Goal: Task Accomplishment & Management: Use online tool/utility

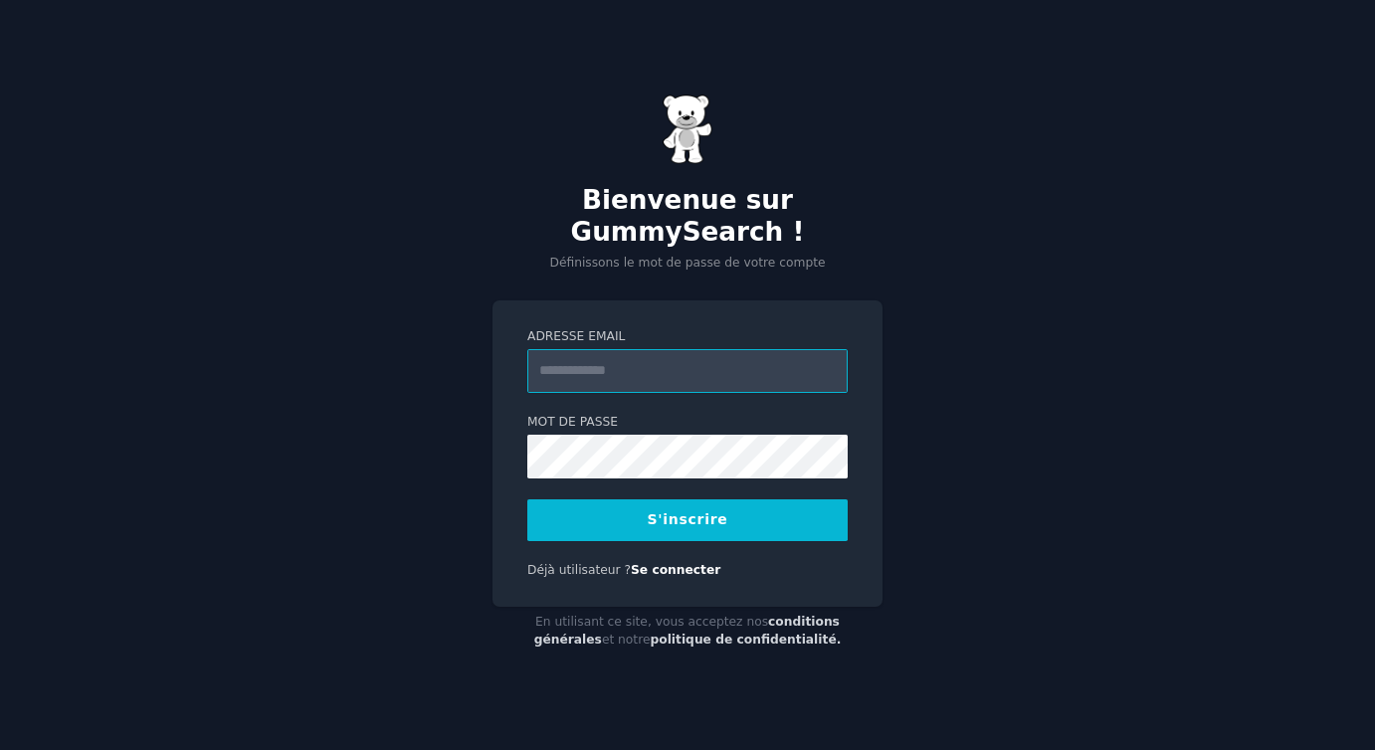
click at [608, 364] on input "Adresse email" at bounding box center [687, 371] width 320 height 44
type input "**********"
click at [685, 511] on font "S'inscrire" at bounding box center [688, 519] width 81 height 16
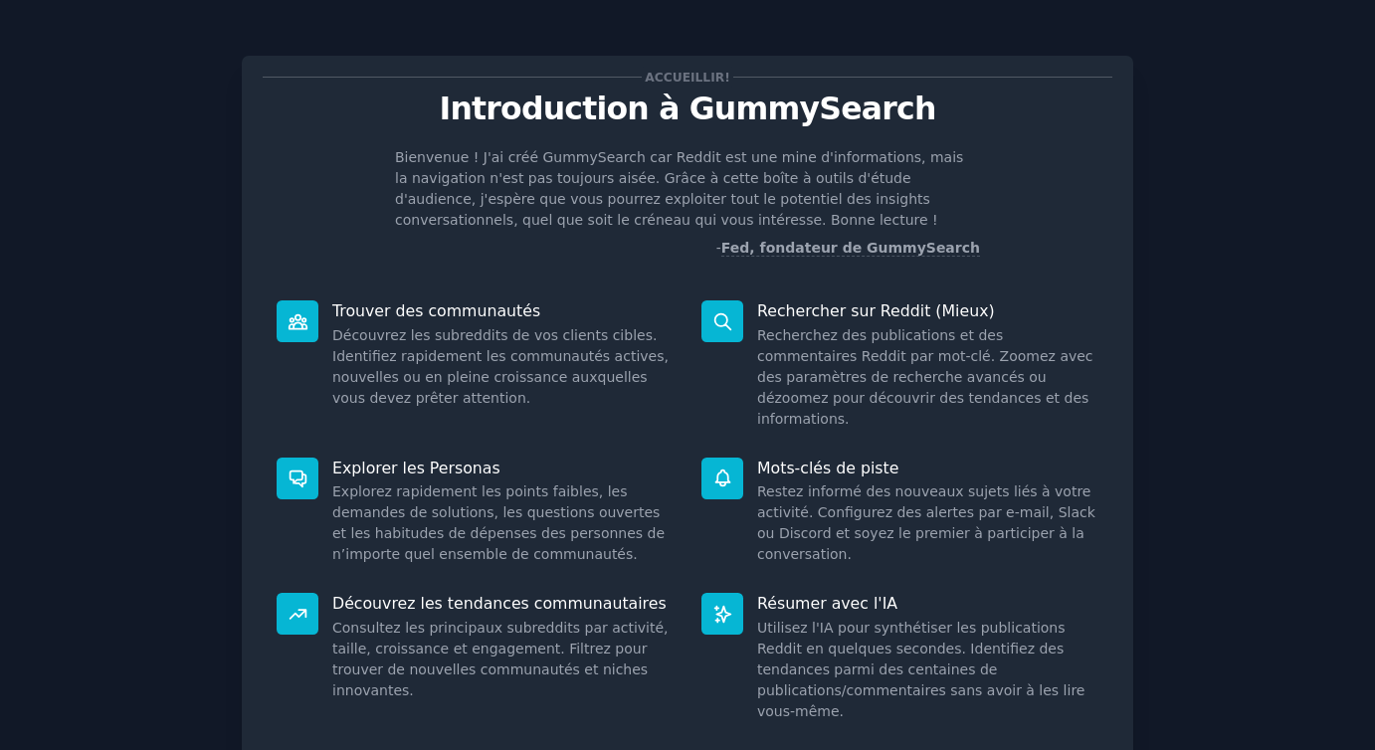
click at [1155, 356] on div "Accueillir! Introduction à GummySearch Bienvenue ! J'ai créé GummySearch car Re…" at bounding box center [687, 452] width 1319 height 849
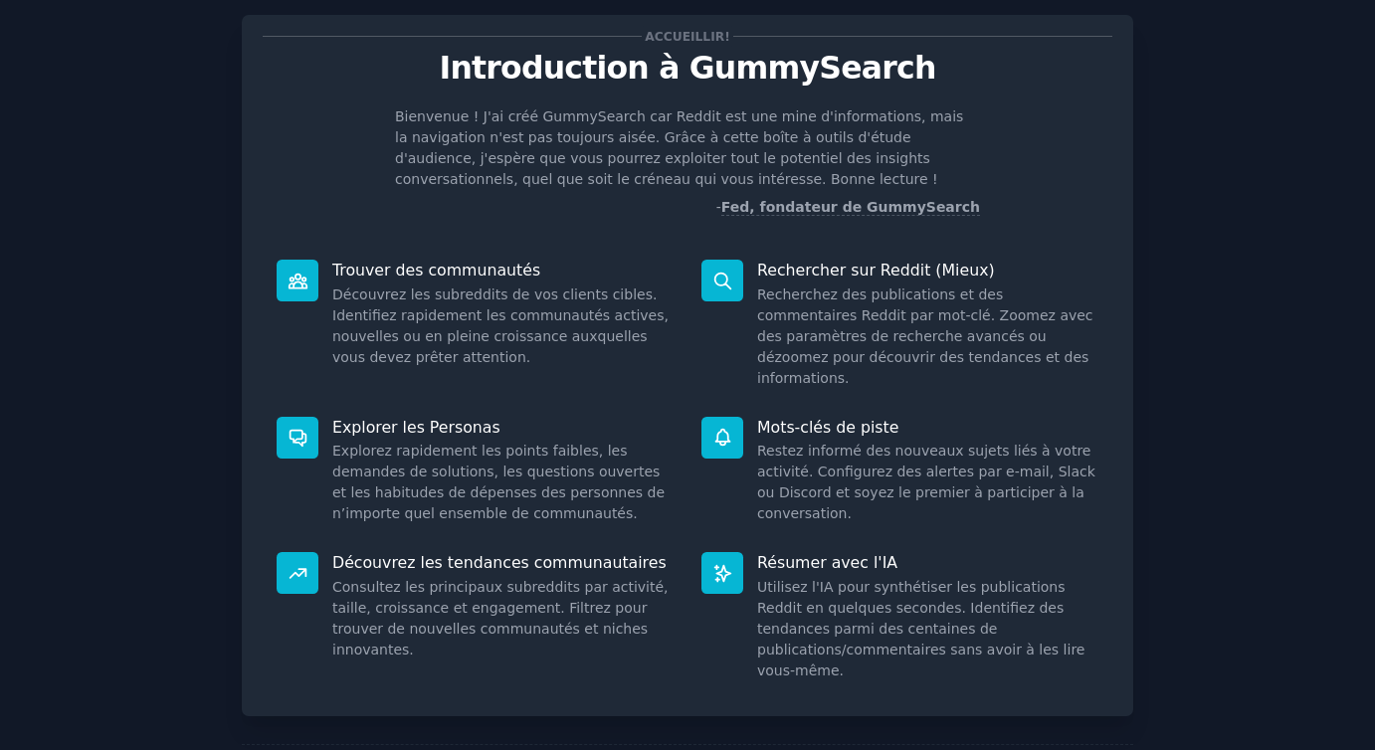
scroll to position [111, 0]
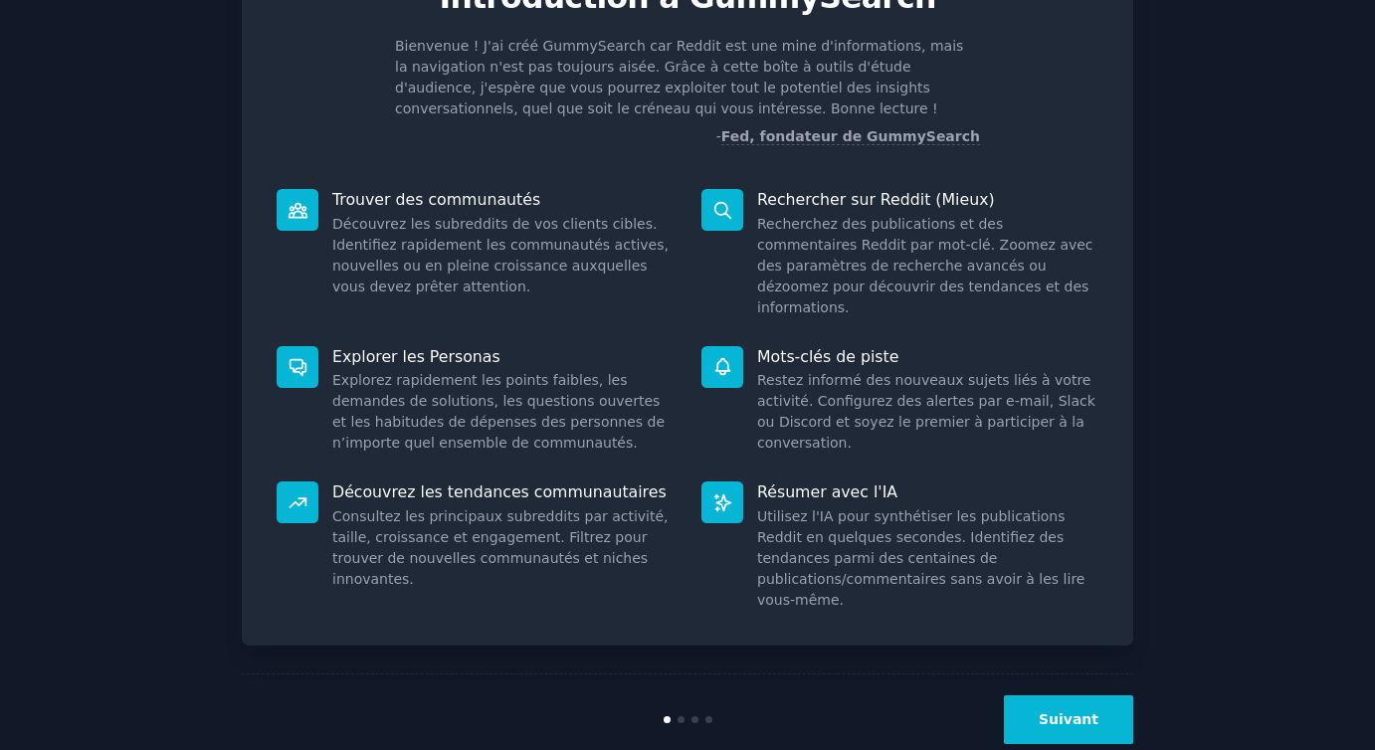
click at [1050, 711] on font "Suivant" at bounding box center [1069, 719] width 60 height 16
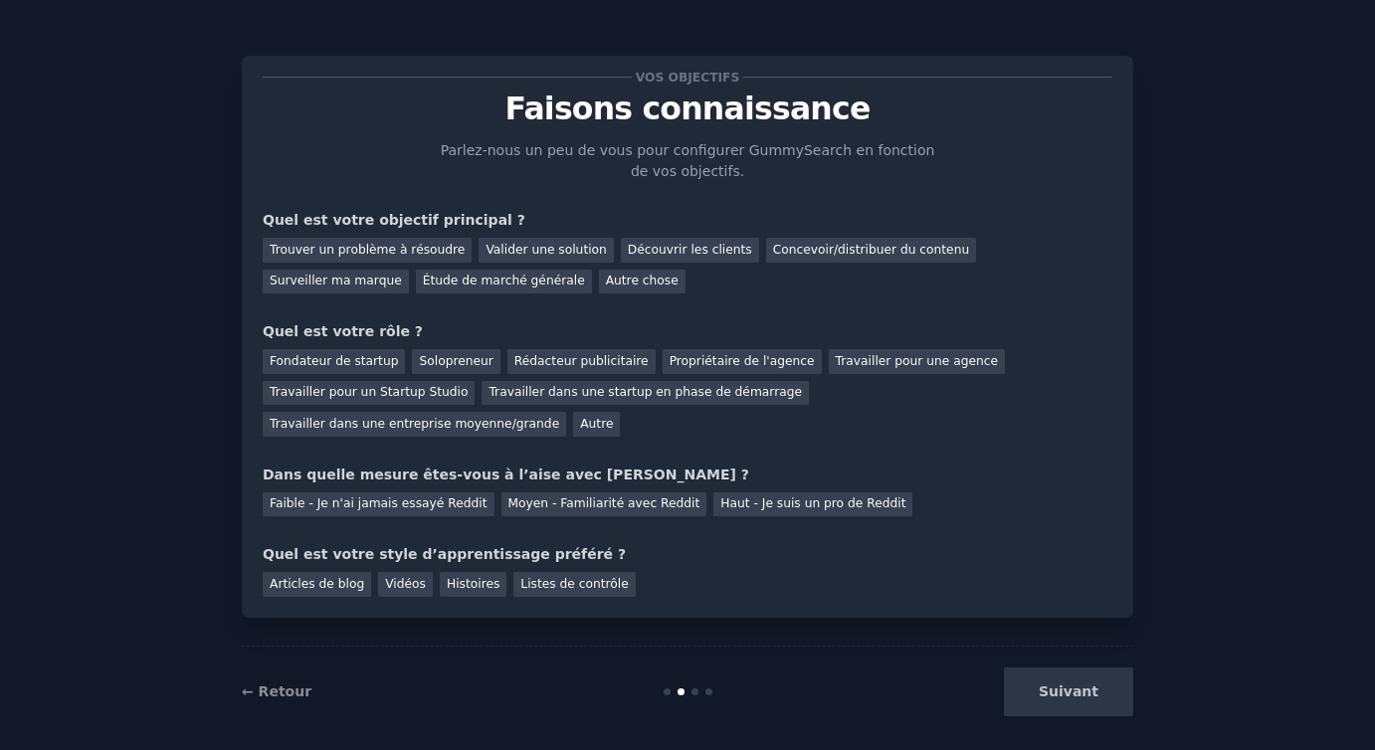
click at [1067, 698] on div "Suivant" at bounding box center [984, 692] width 297 height 49
click at [757, 352] on div "Propriétaire de l'agence" at bounding box center [742, 361] width 159 height 25
click at [713, 367] on font "Propriétaire de l'agence" at bounding box center [742, 361] width 145 height 14
click at [681, 362] on font "Propriétaire de l'agence" at bounding box center [742, 361] width 145 height 14
click at [773, 251] on font "Concevoir/distribuer du contenu" at bounding box center [871, 250] width 197 height 14
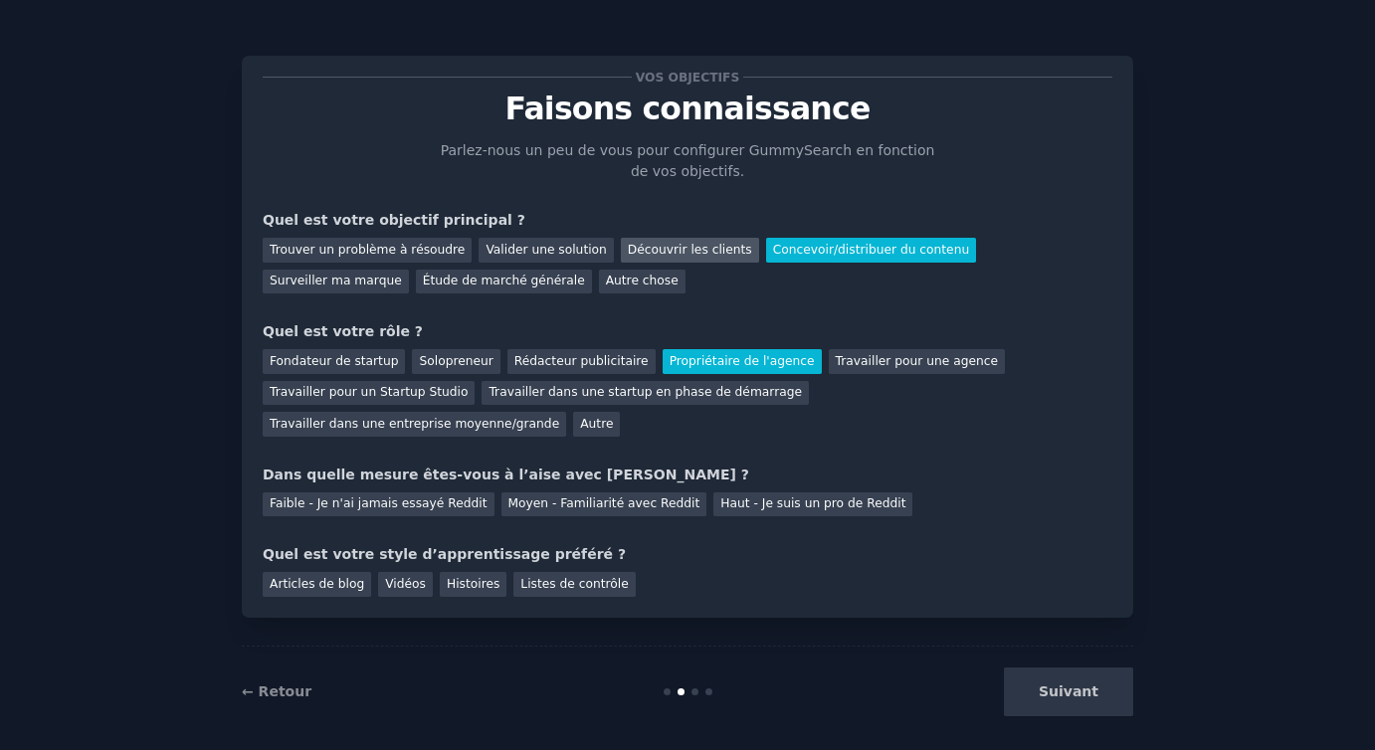
click at [675, 248] on font "Découvrir les clients" at bounding box center [690, 250] width 124 height 14
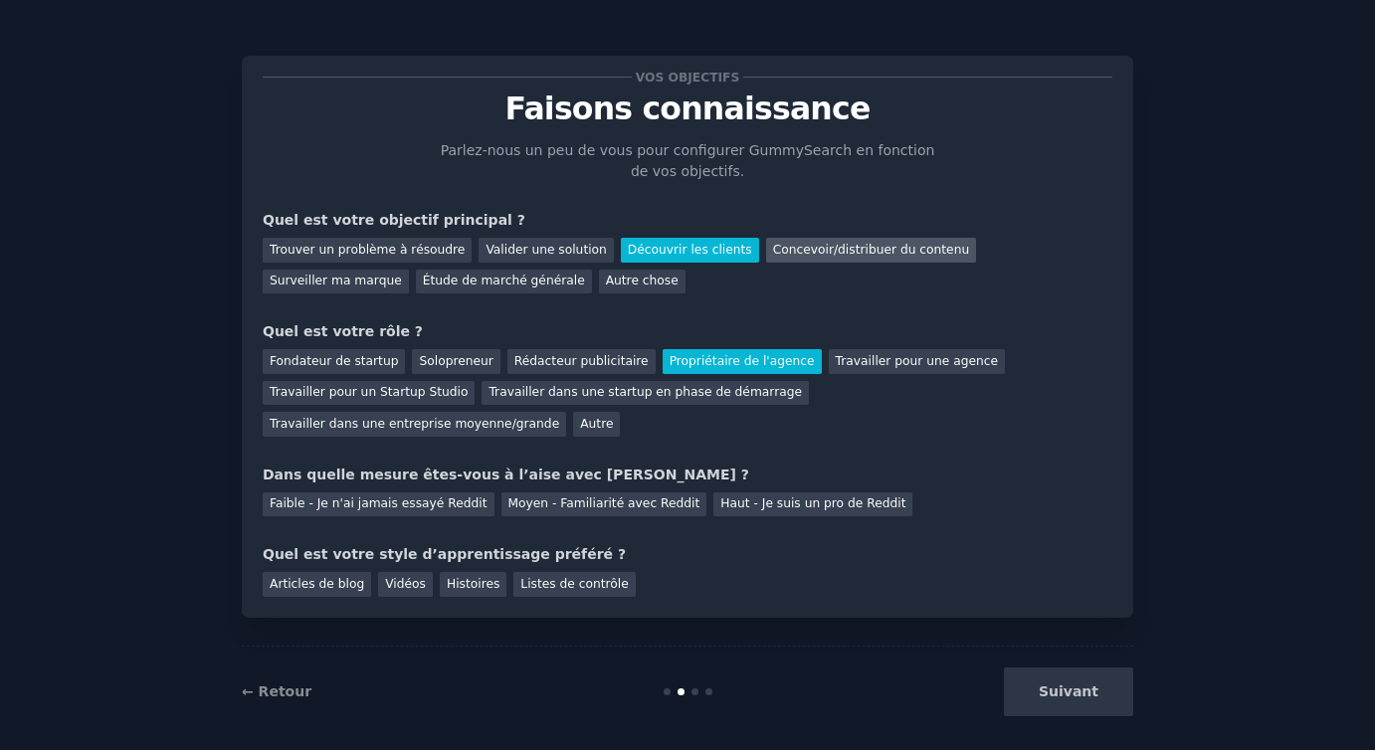
click at [826, 250] on font "Concevoir/distribuer du contenu" at bounding box center [871, 250] width 197 height 14
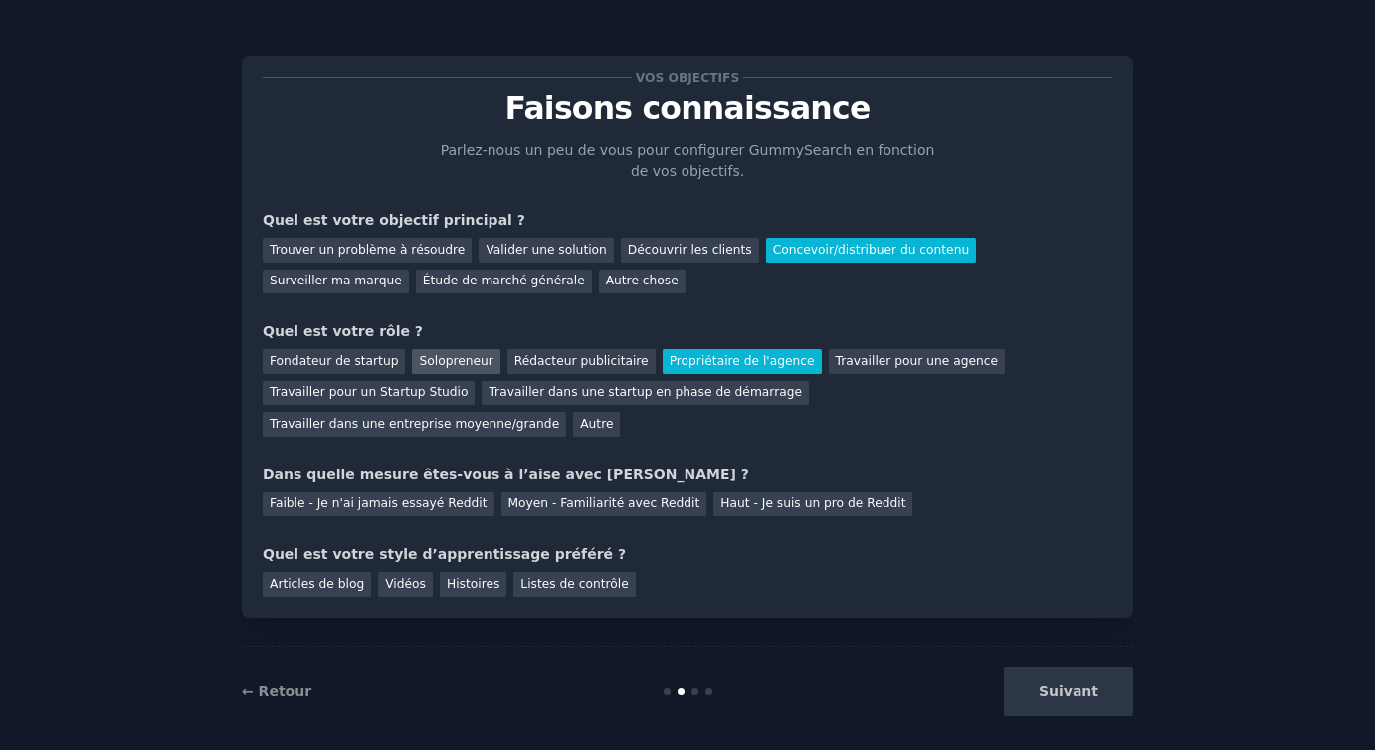
click at [450, 358] on font "Solopreneur" at bounding box center [456, 361] width 74 height 14
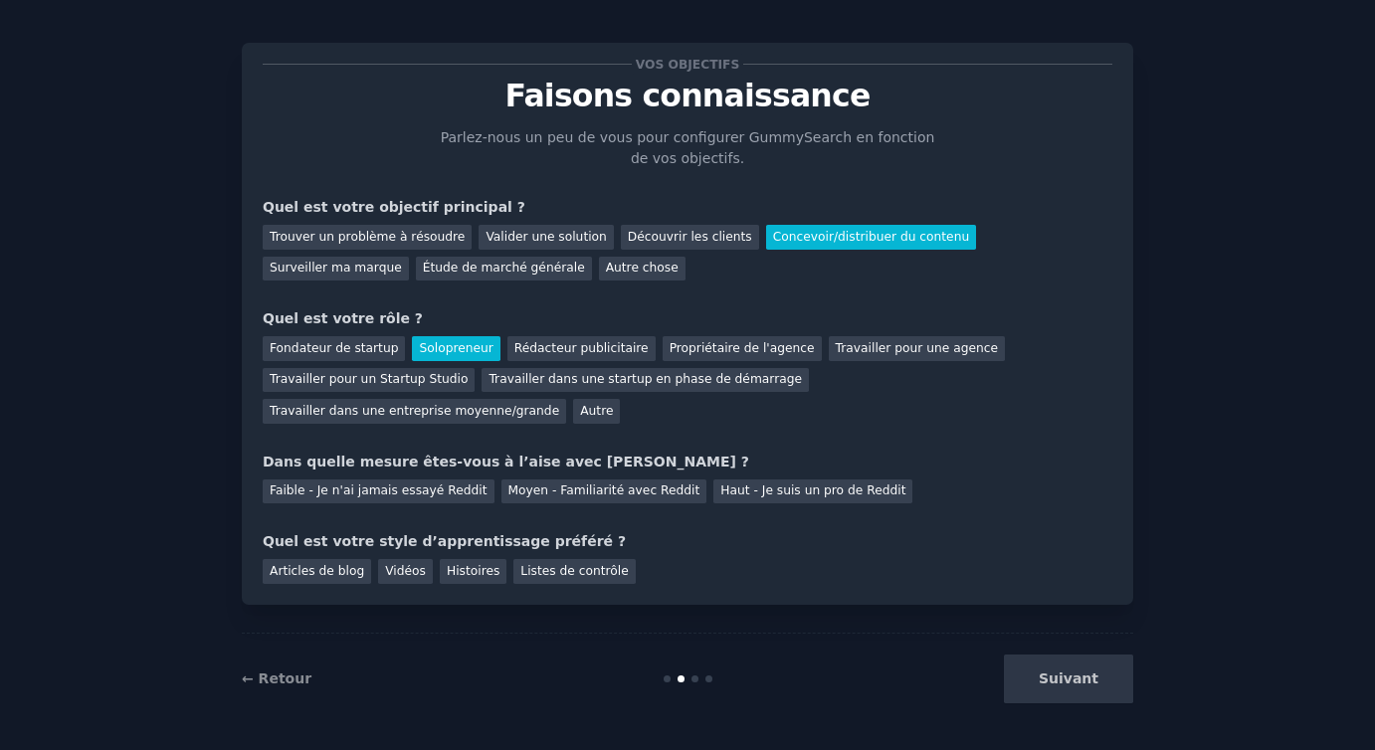
scroll to position [14, 0]
click at [415, 488] on font "Faible - Je n'ai jamais essayé Reddit" at bounding box center [379, 490] width 218 height 14
click at [405, 571] on font "Vidéos" at bounding box center [405, 570] width 41 height 14
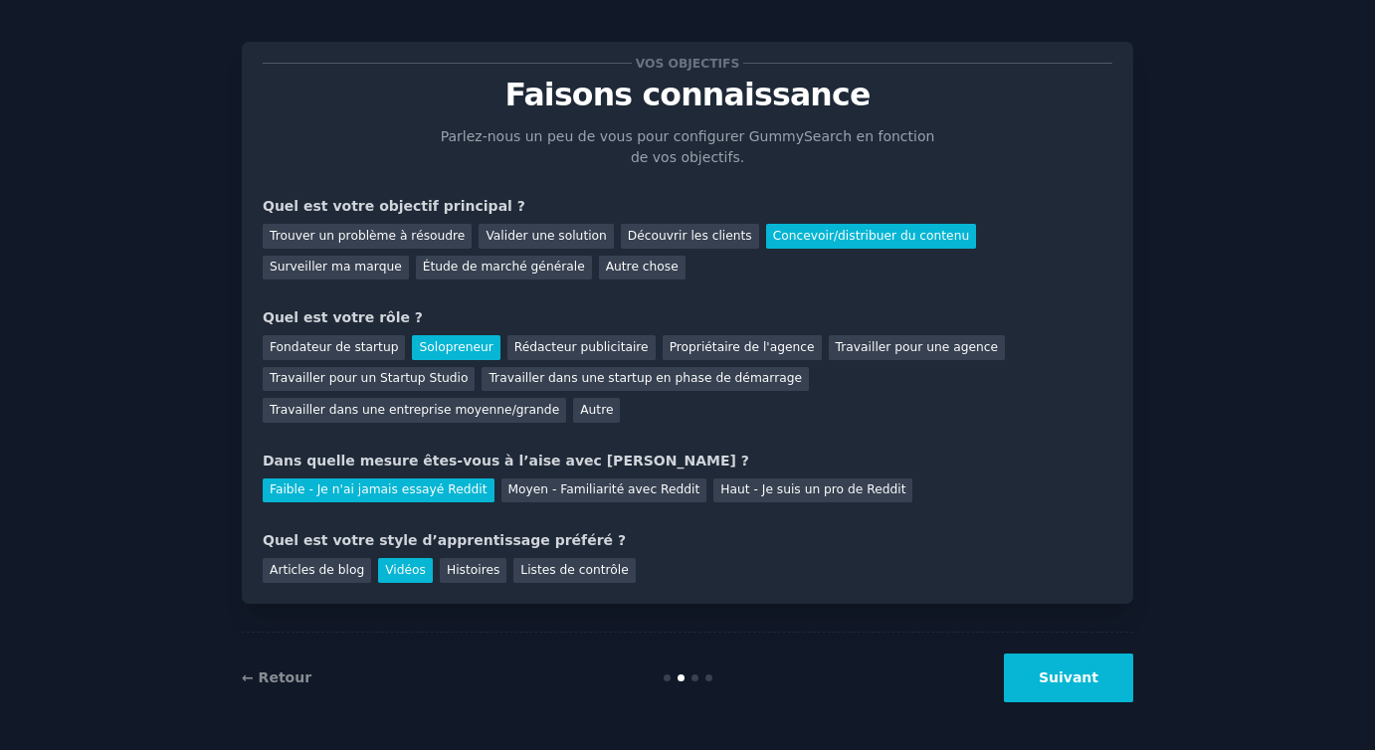
click at [1038, 692] on button "Suivant" at bounding box center [1068, 678] width 129 height 49
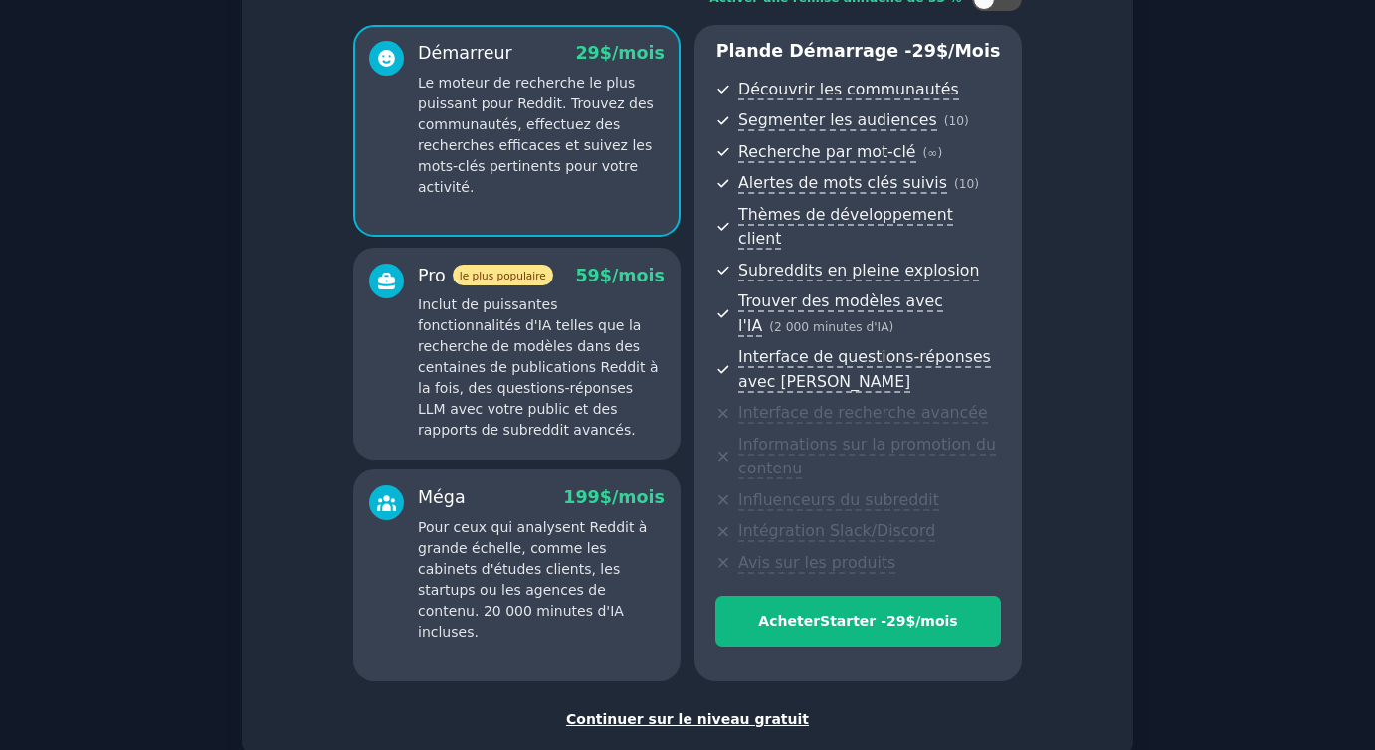
scroll to position [249, 0]
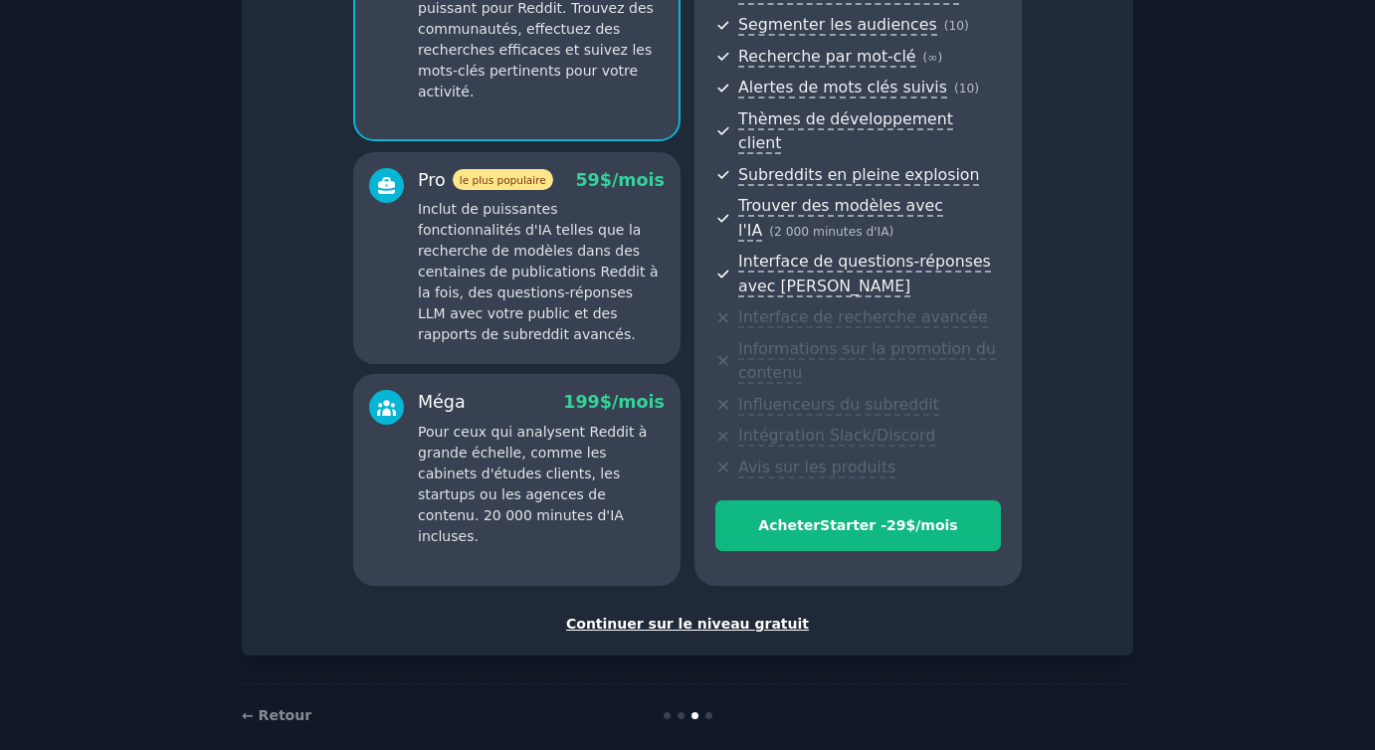
click at [687, 616] on font "Continuer sur le niveau gratuit" at bounding box center [687, 624] width 243 height 16
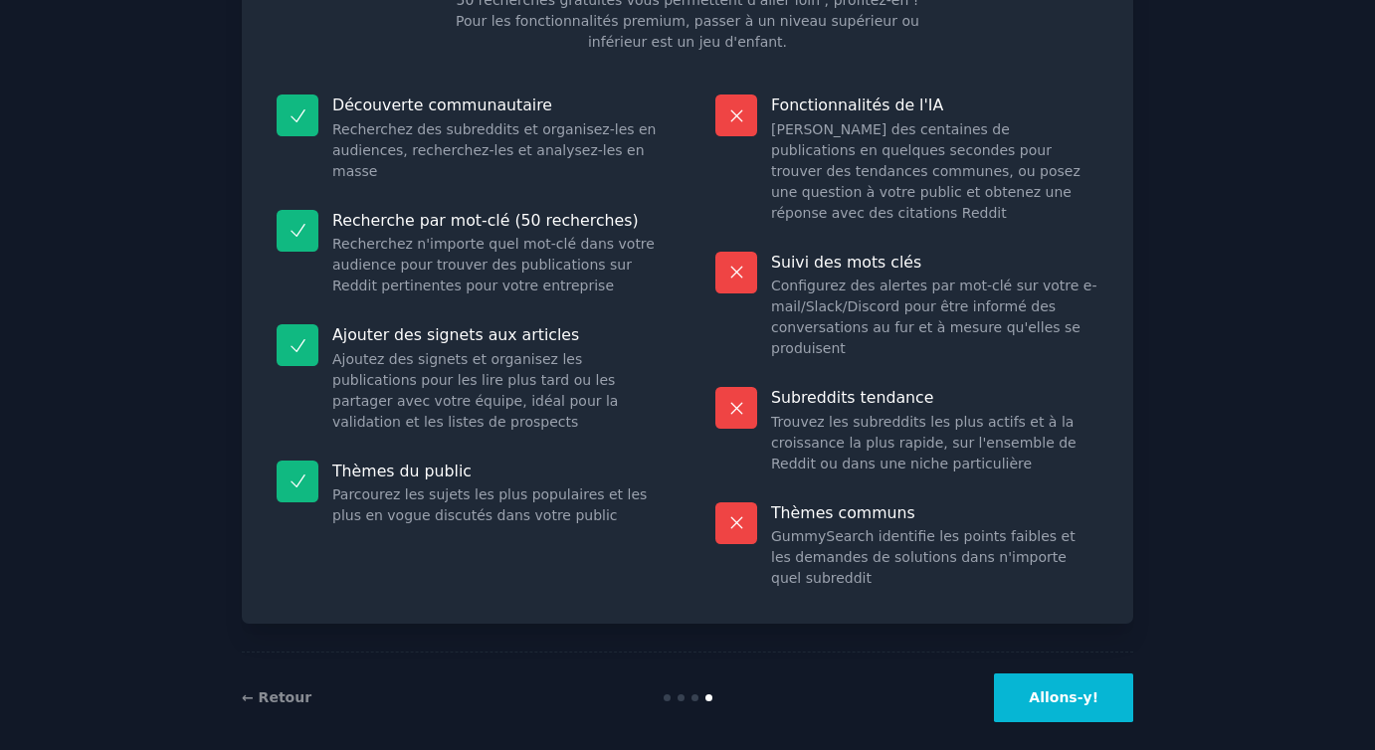
click at [1060, 690] on font "Allons-y!" at bounding box center [1064, 698] width 70 height 16
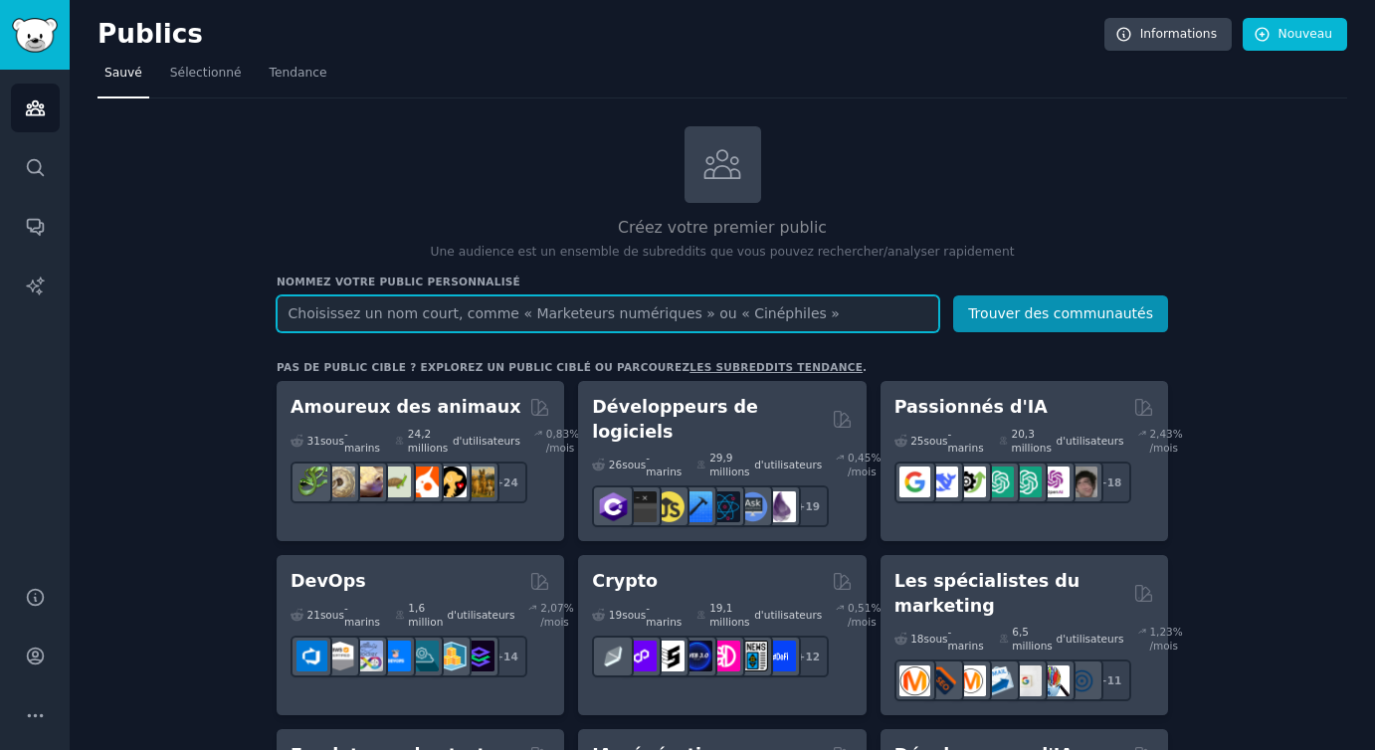
click at [430, 316] on input "text" at bounding box center [608, 314] width 663 height 37
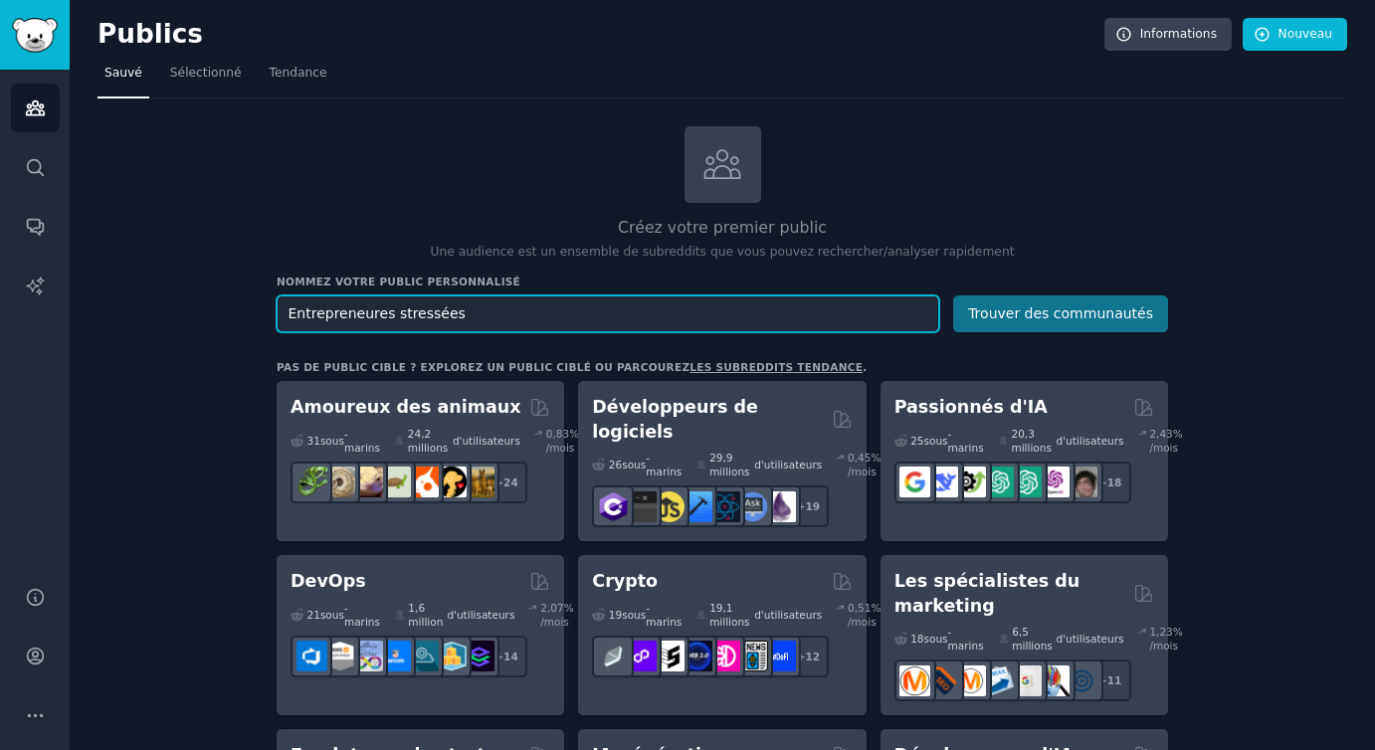
type input "Entrepreneures stressées"
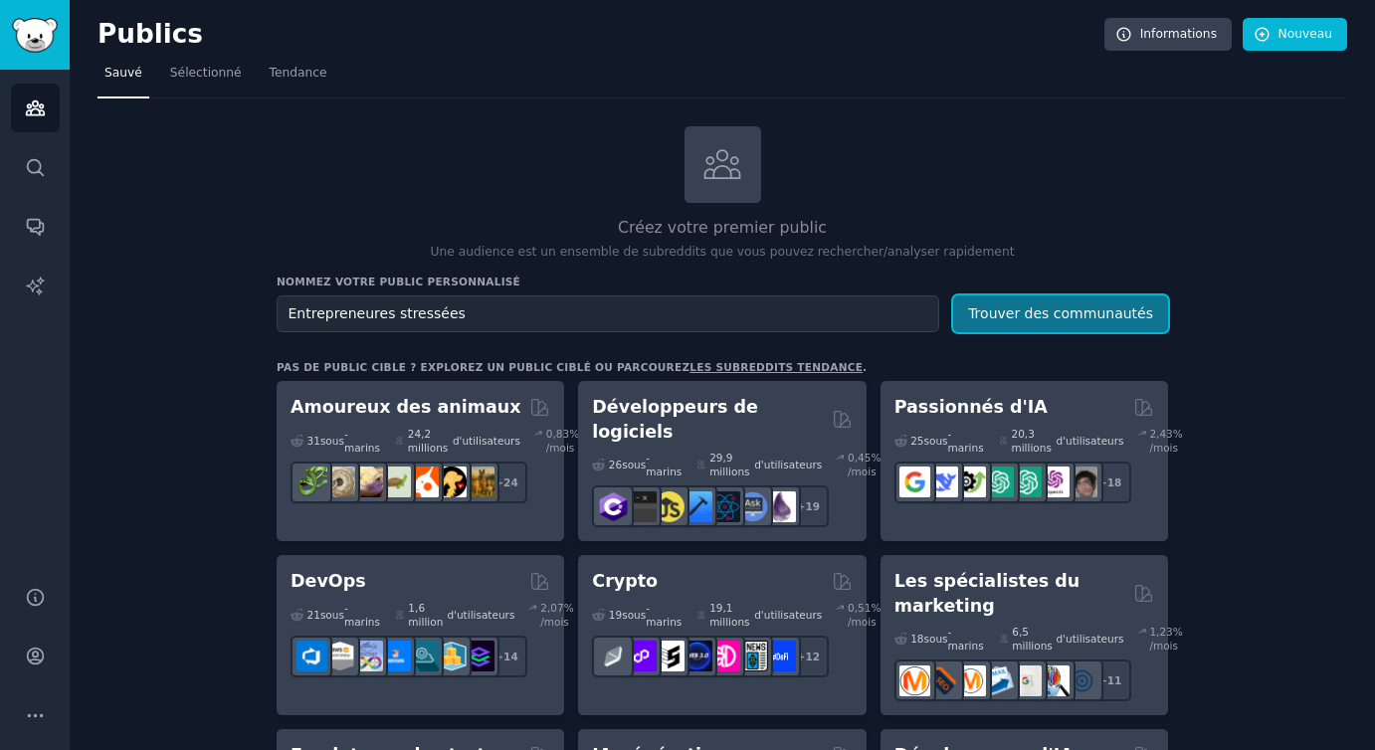
click at [1041, 316] on font "Trouver des communautés" at bounding box center [1060, 313] width 185 height 16
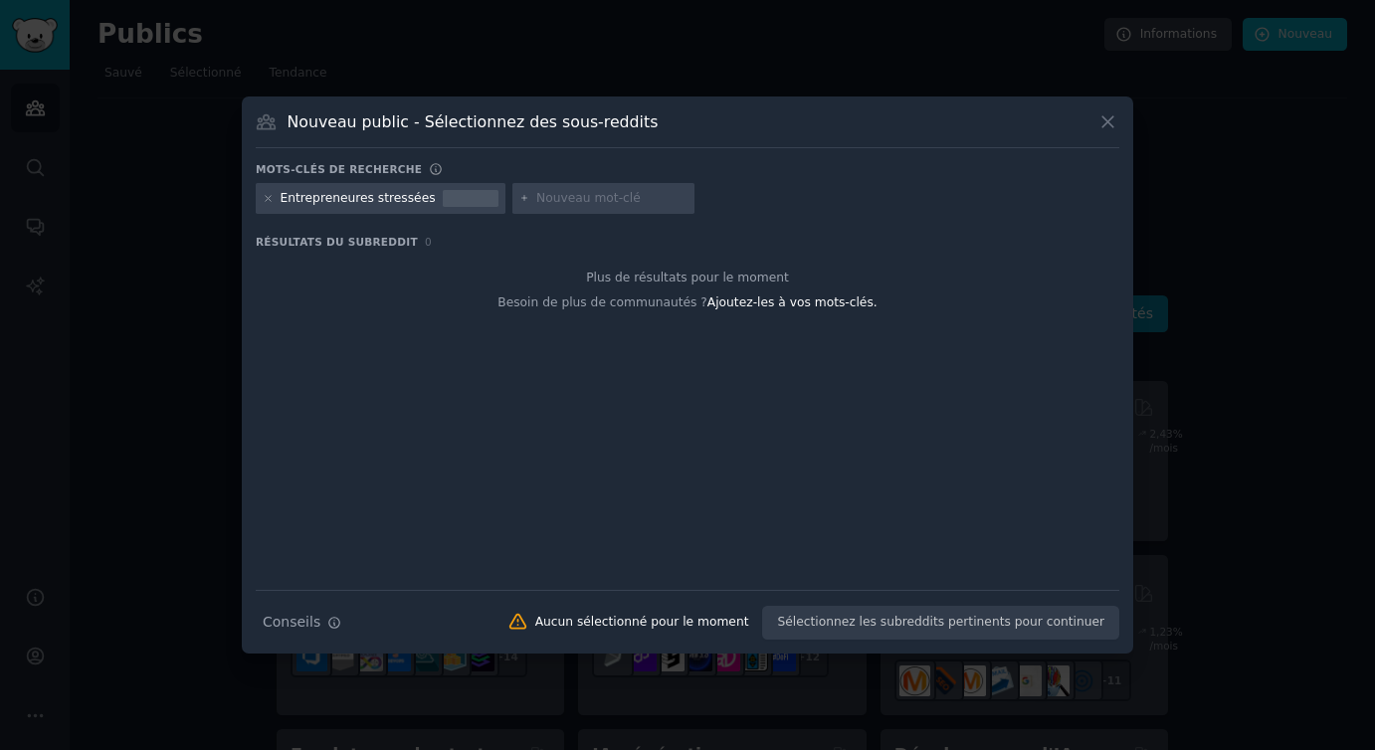
click at [416, 198] on font "Entrepreneures stressées" at bounding box center [358, 198] width 155 height 14
click at [466, 200] on div at bounding box center [471, 199] width 56 height 18
click at [268, 199] on icon at bounding box center [268, 198] width 11 height 11
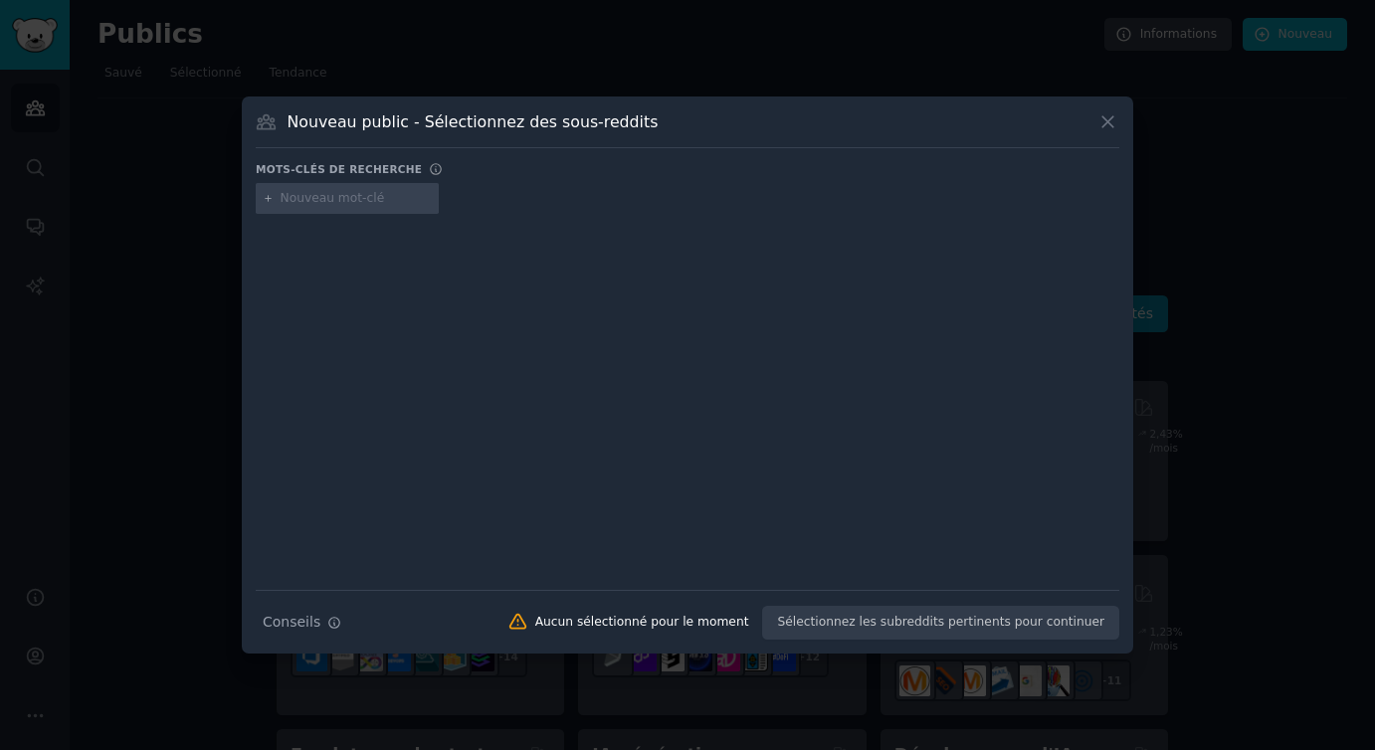
click at [332, 200] on input "text" at bounding box center [356, 199] width 151 height 18
type input "entrepreneur"
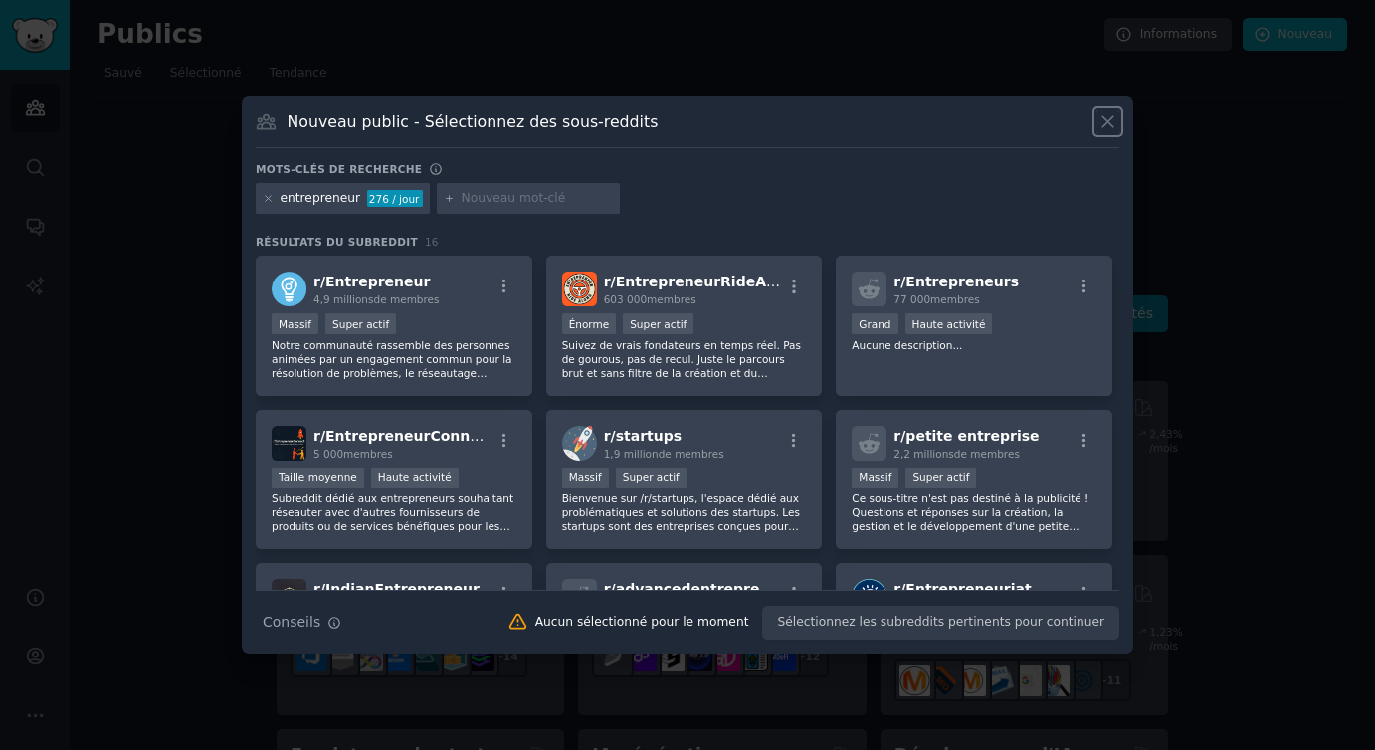
click at [1109, 118] on icon at bounding box center [1107, 121] width 11 height 11
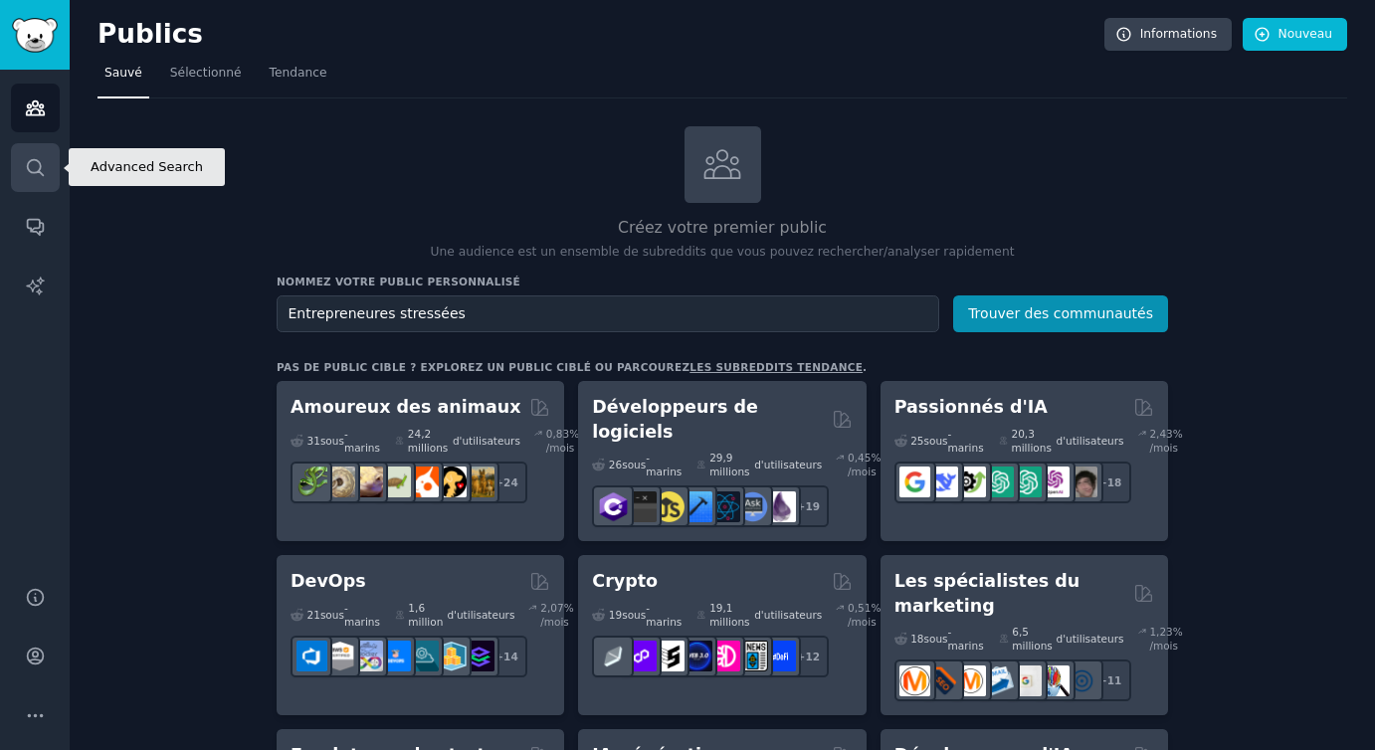
click at [37, 171] on icon "Barre latérale" at bounding box center [35, 167] width 16 height 16
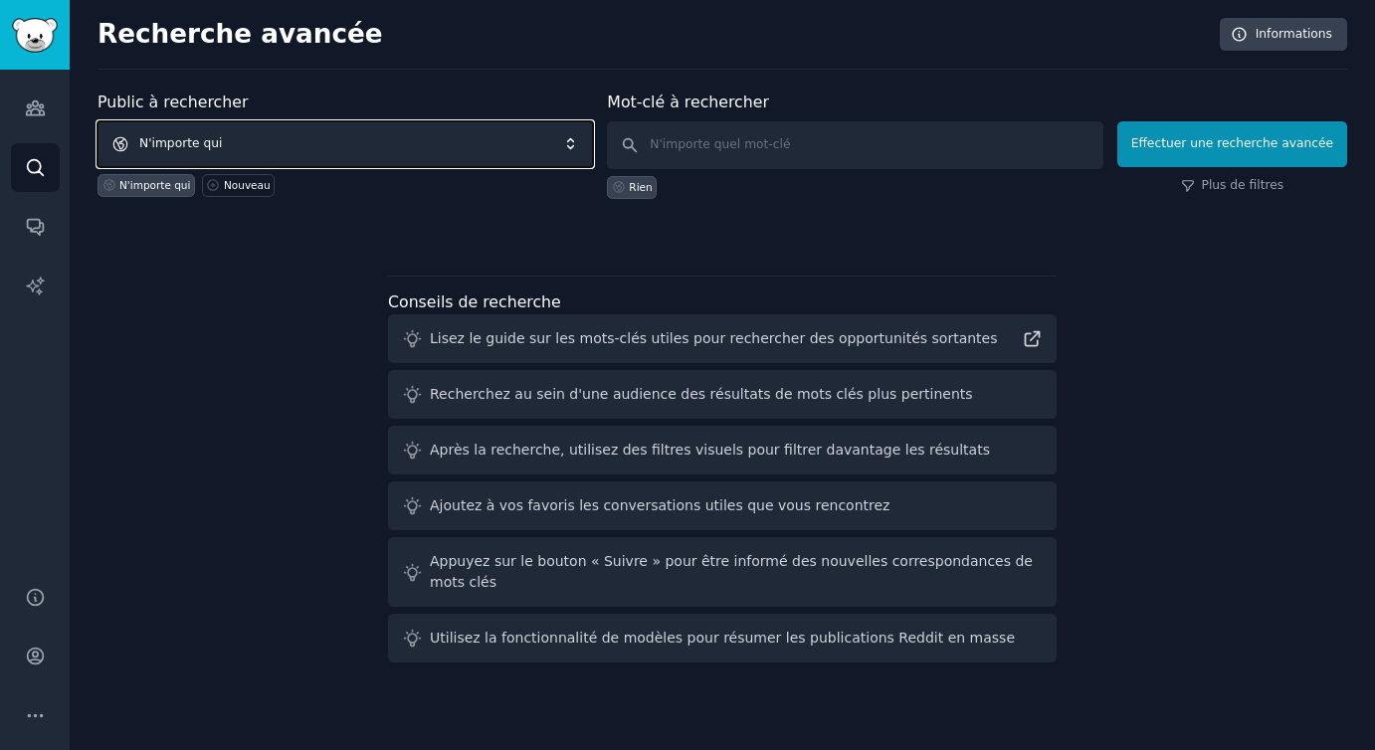
click at [344, 140] on span "N'importe qui" at bounding box center [345, 144] width 495 height 46
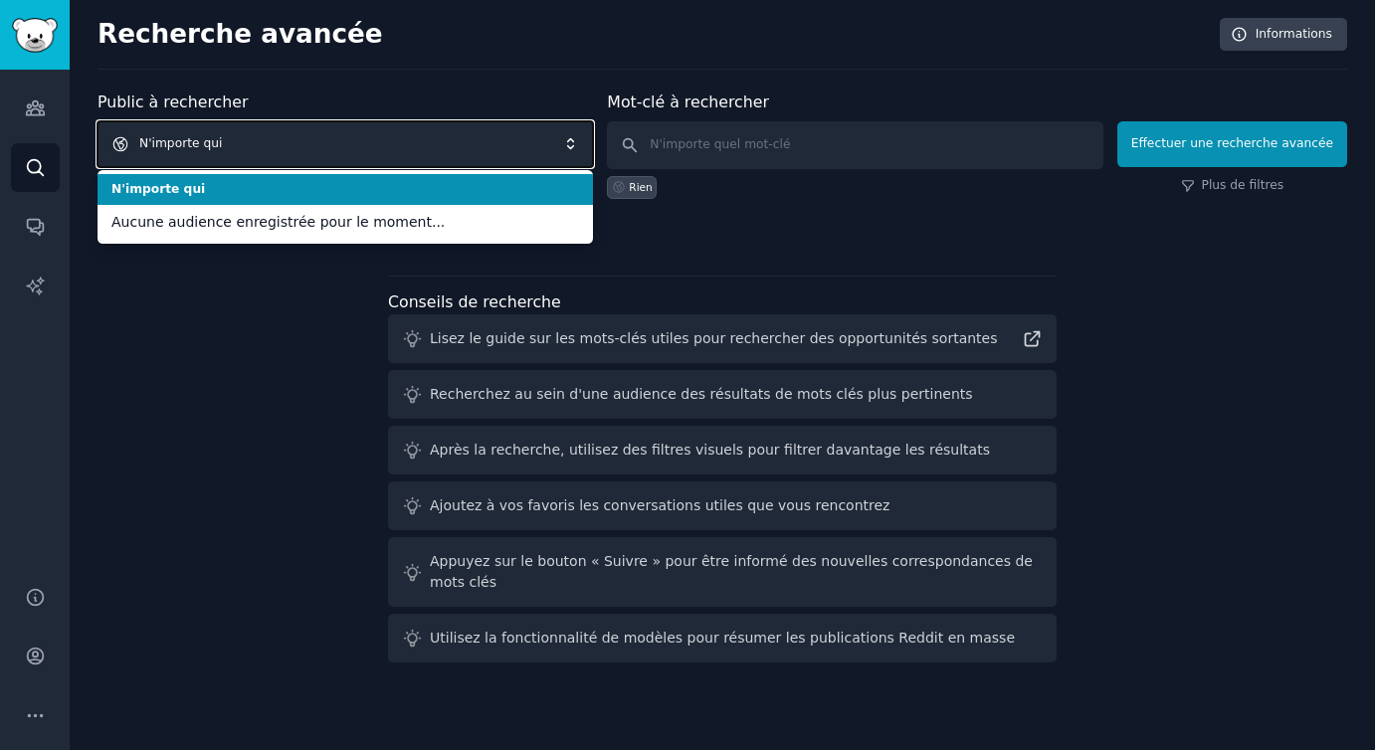
click at [344, 140] on span "N'importe qui" at bounding box center [345, 144] width 495 height 46
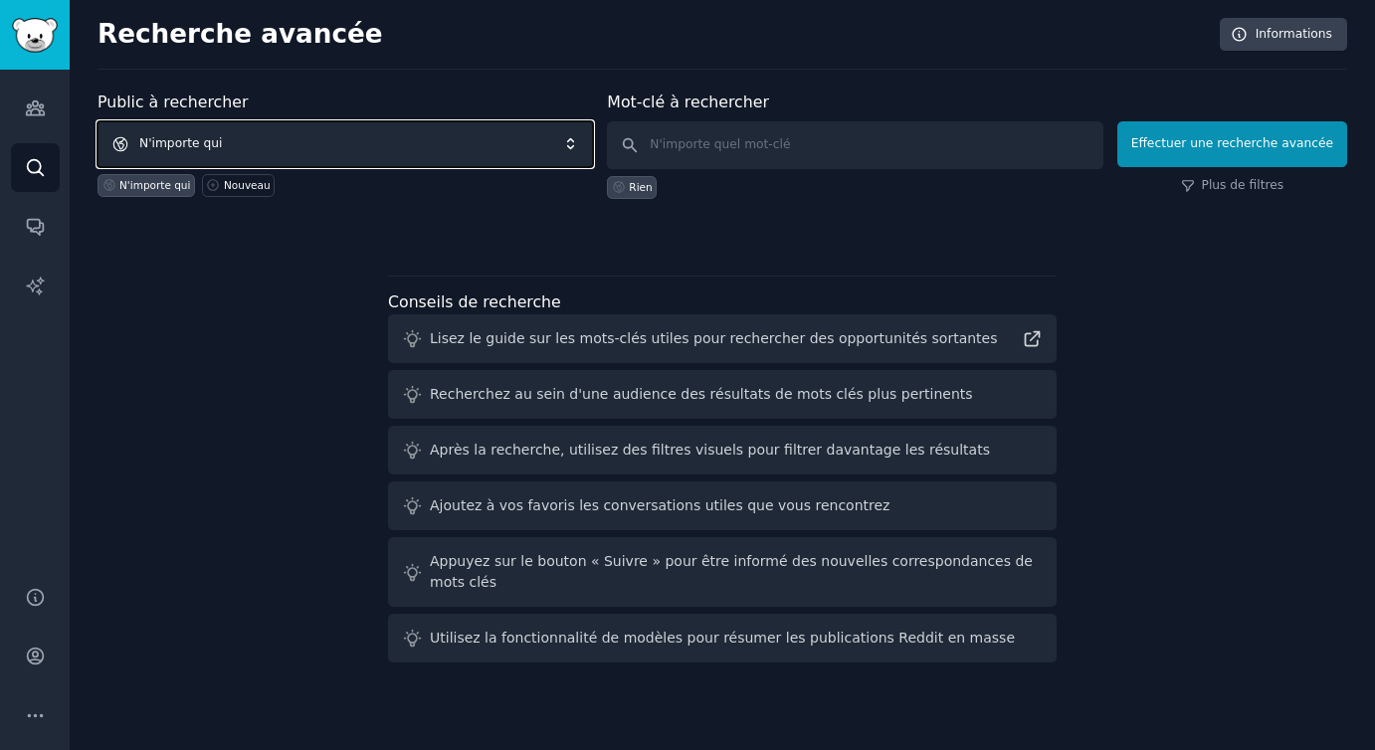
click at [344, 140] on span "N'importe qui" at bounding box center [345, 144] width 495 height 46
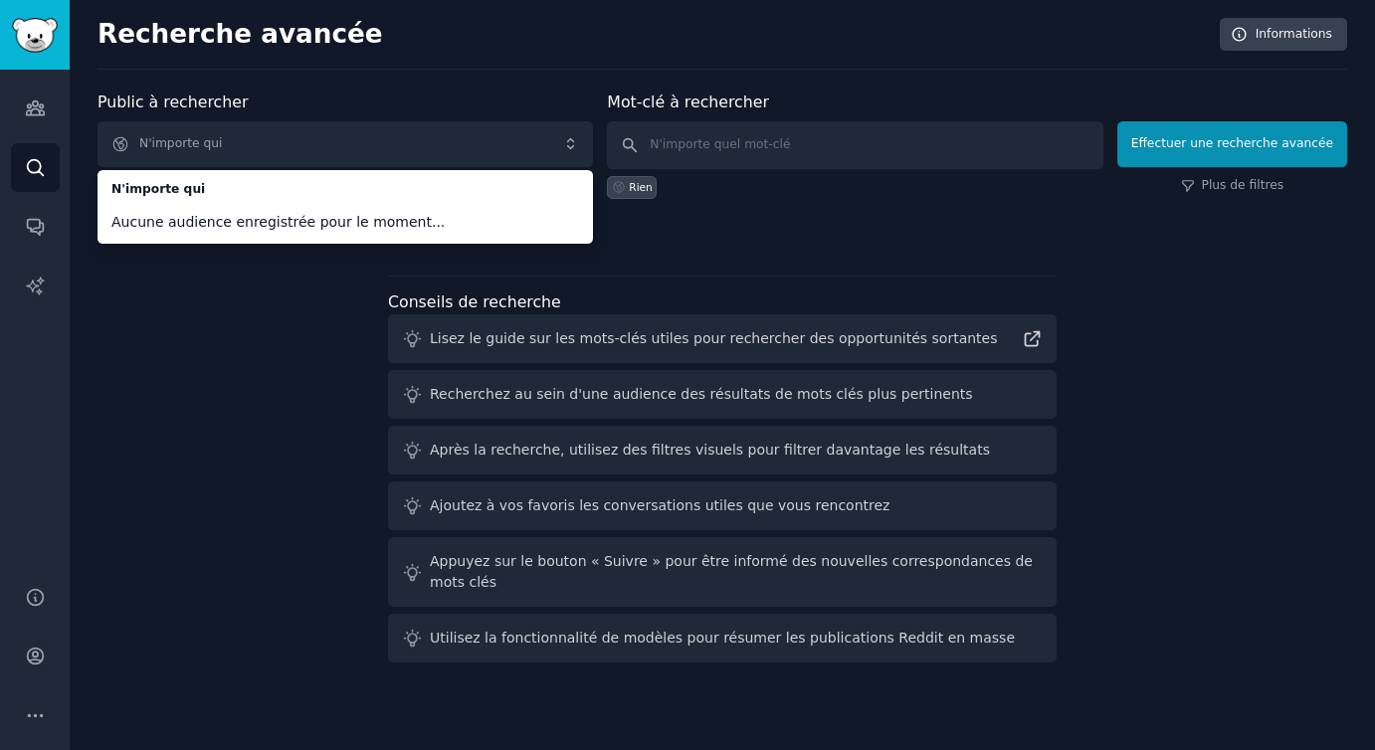
click at [315, 224] on font "Aucune audience enregistrée pour le moment..." at bounding box center [277, 222] width 333 height 16
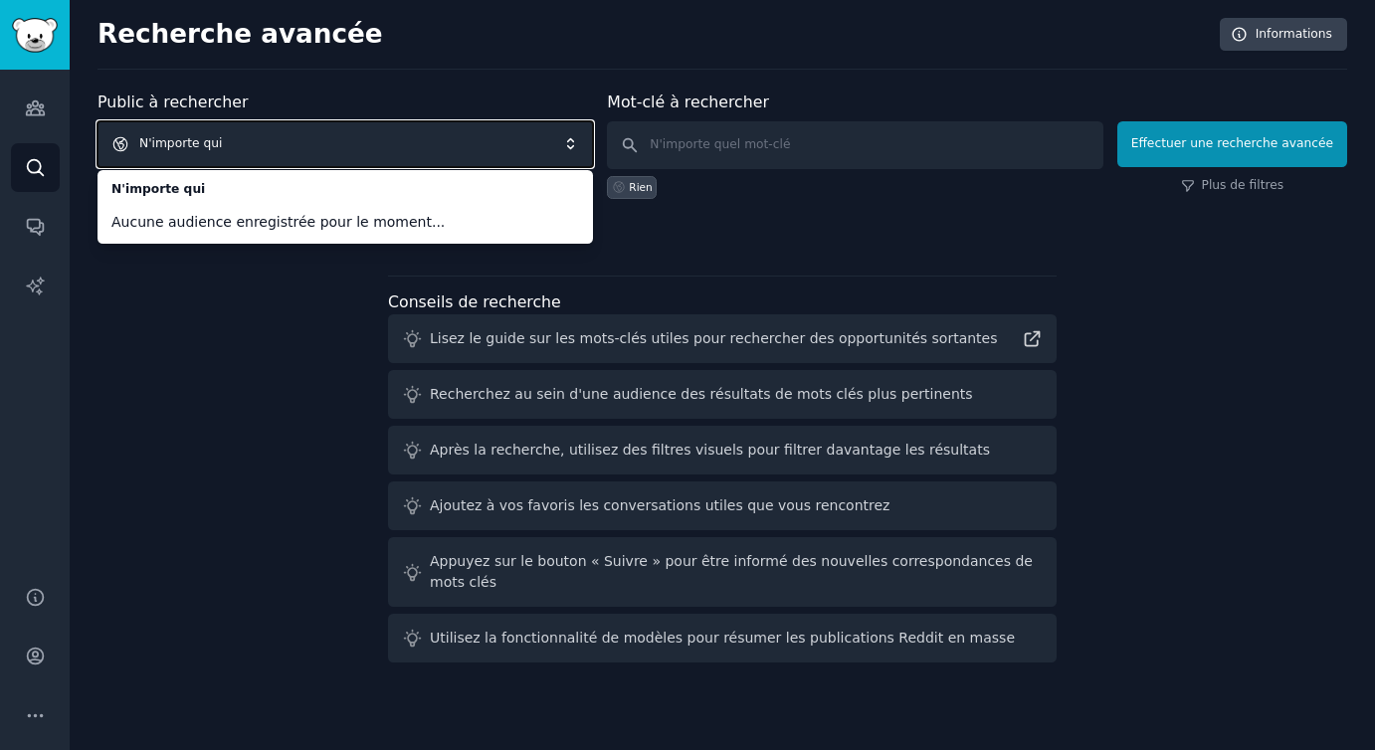
click at [315, 162] on span "N'importe qui" at bounding box center [345, 144] width 495 height 46
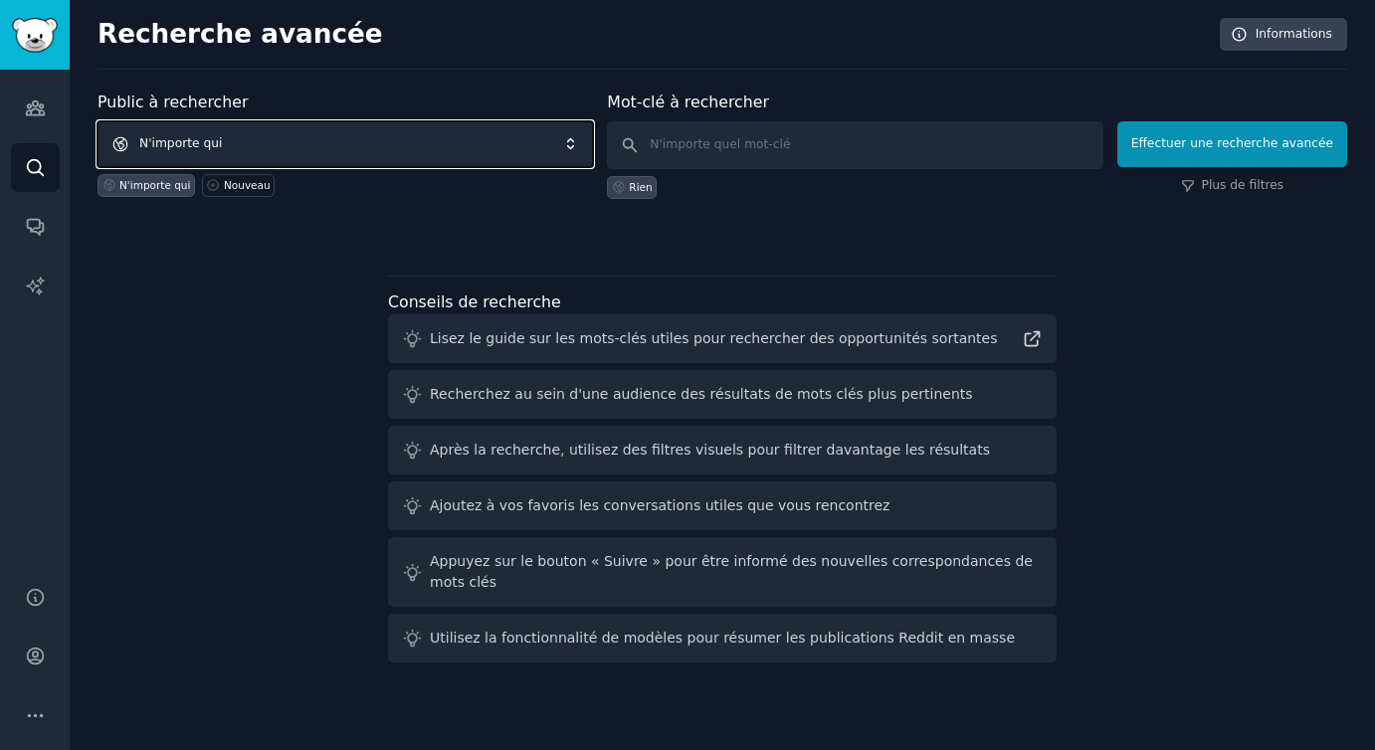
click at [314, 150] on span "N'importe qui" at bounding box center [345, 144] width 495 height 46
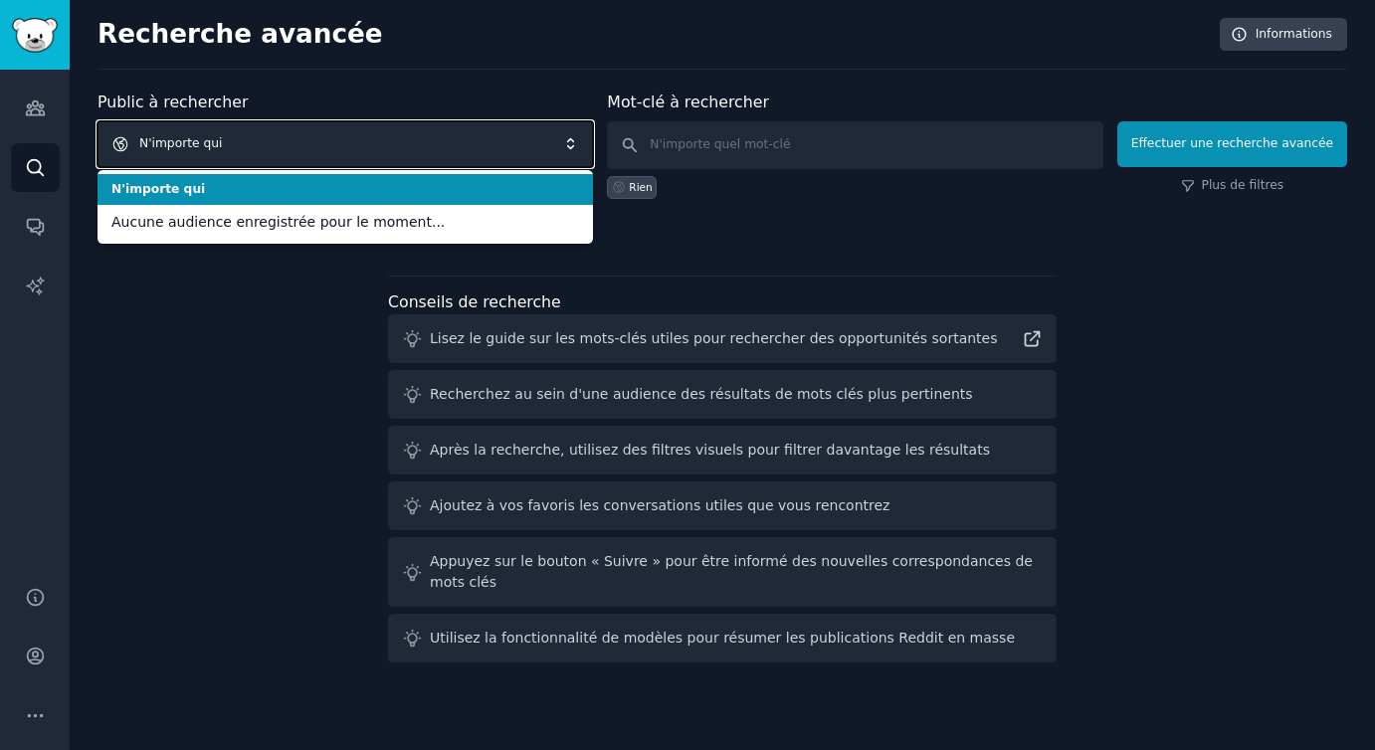
click at [314, 150] on span "N'importe qui" at bounding box center [345, 144] width 495 height 46
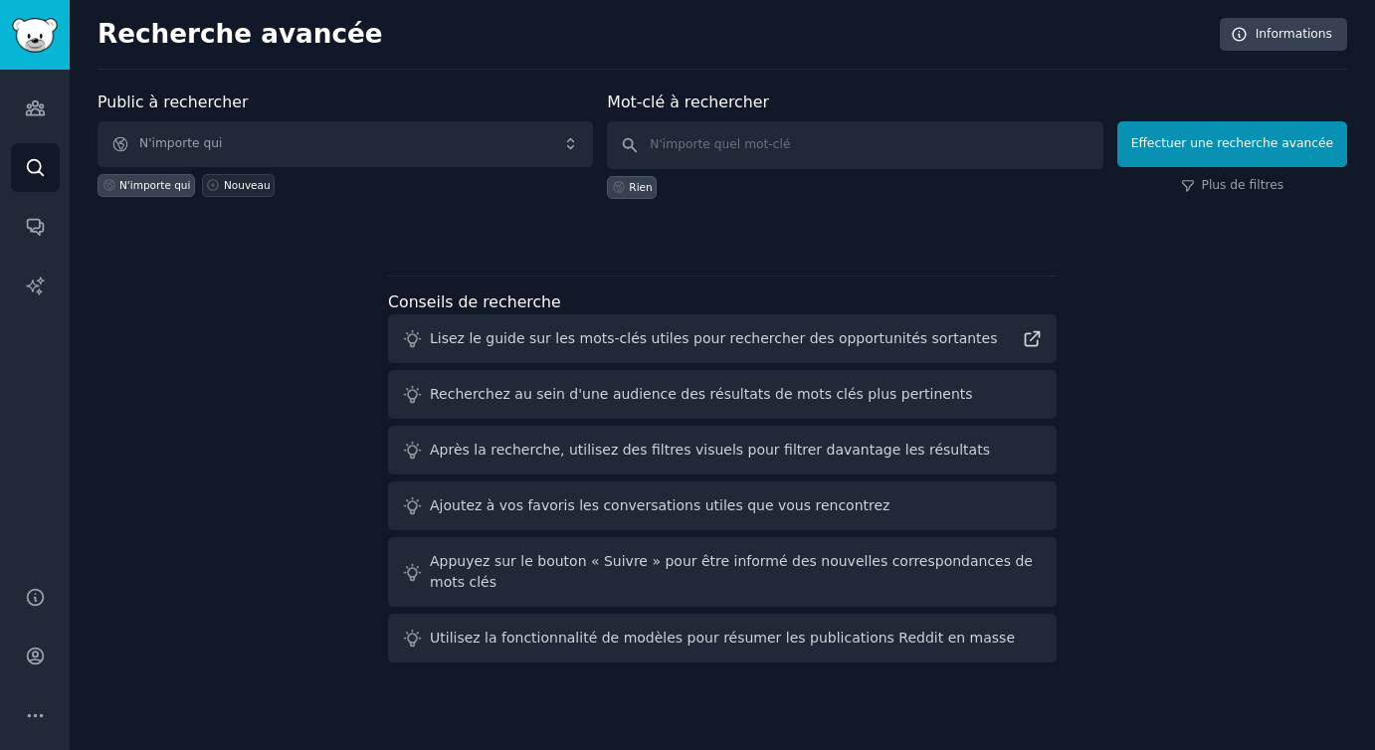
click at [237, 190] on font "Nouveau" at bounding box center [247, 185] width 47 height 12
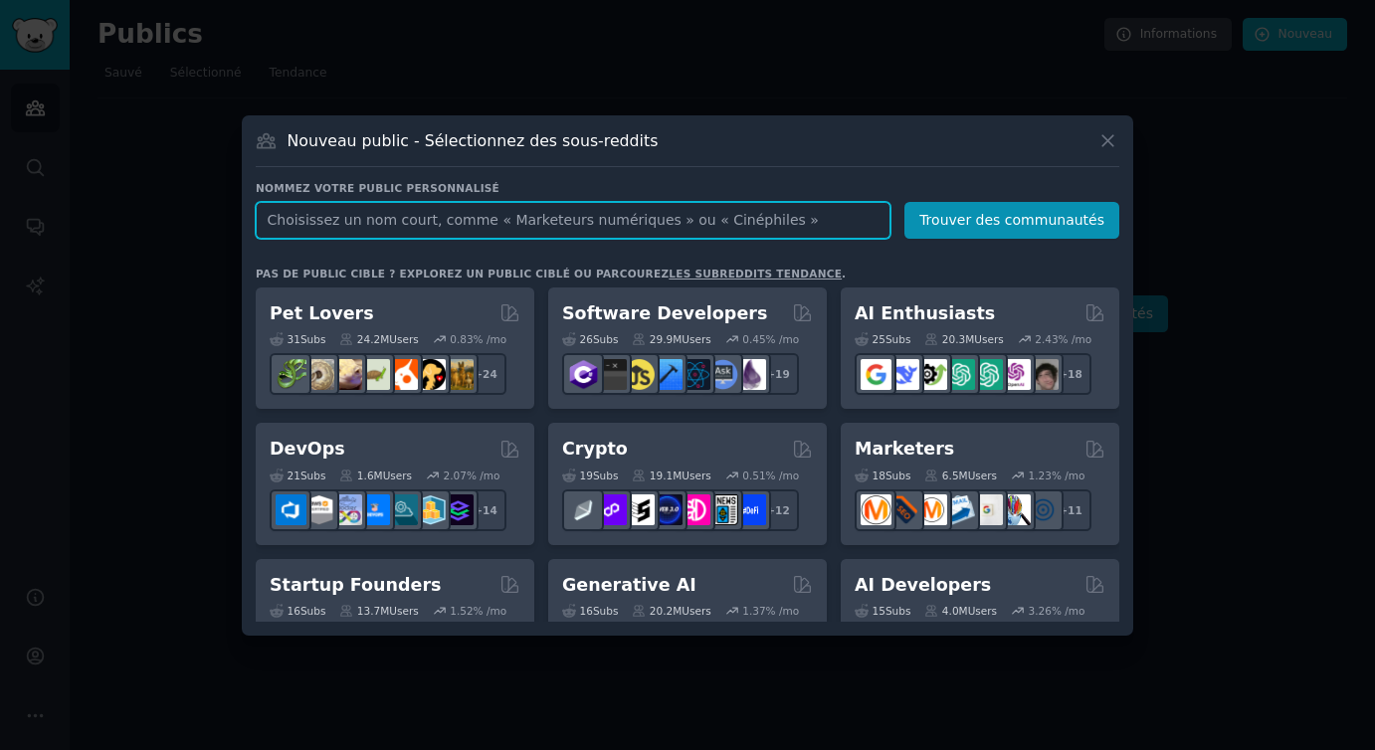
click at [351, 227] on input "text" at bounding box center [573, 220] width 635 height 37
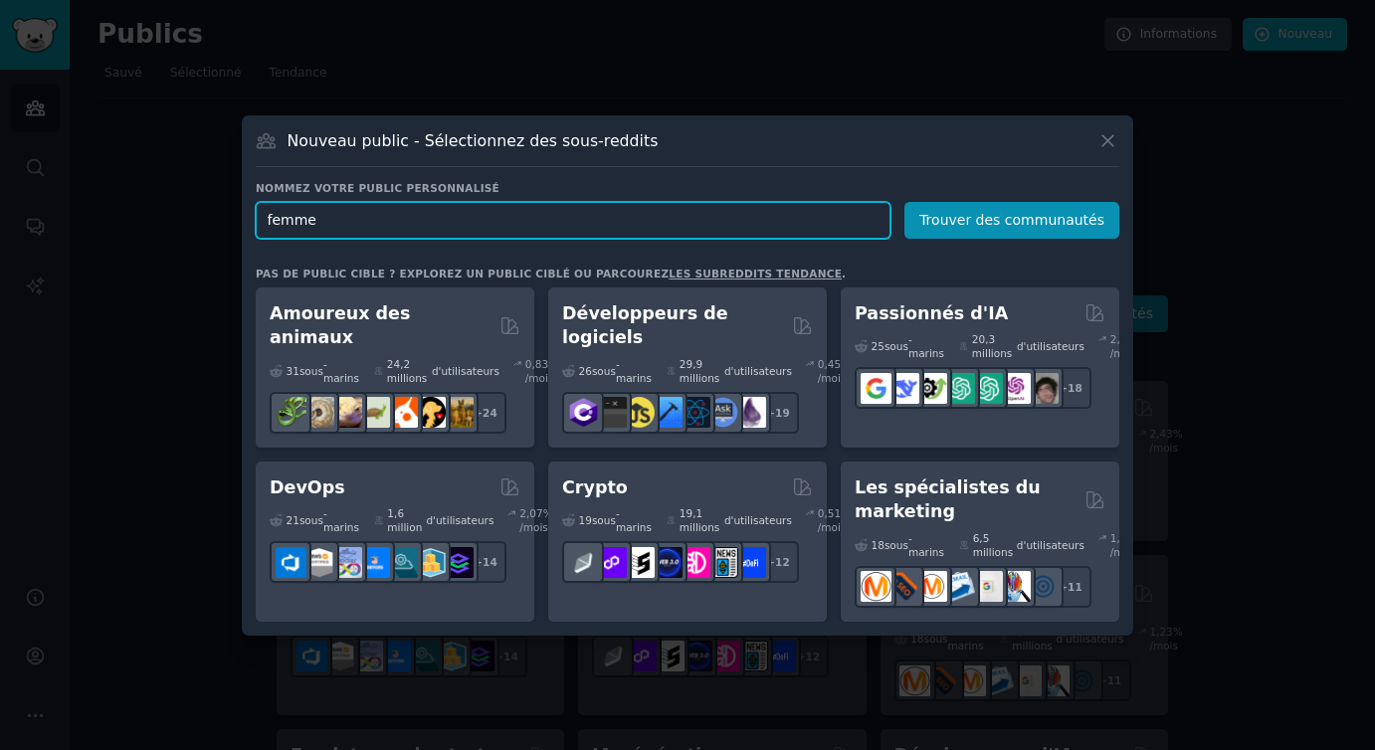
type input "femmes"
click button "Trouver des communautés" at bounding box center [1011, 220] width 215 height 37
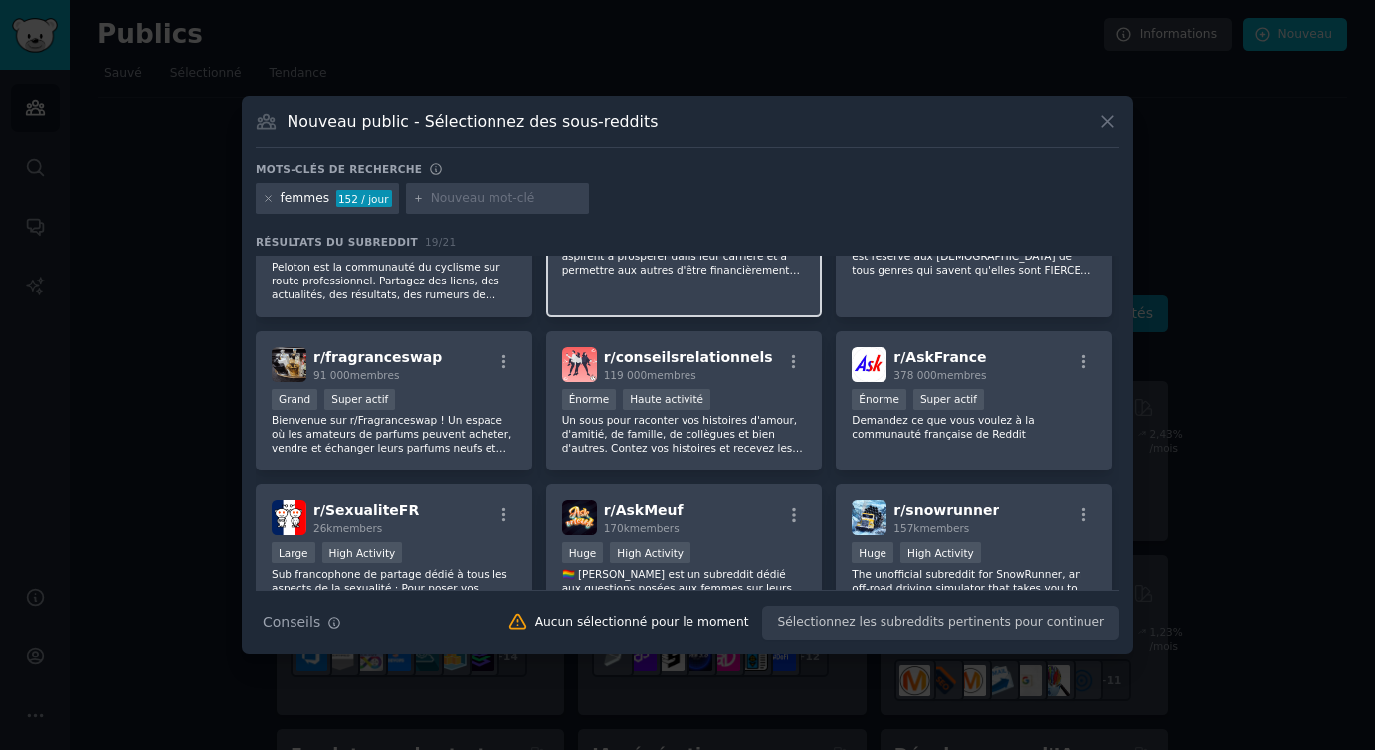
scroll to position [421, 0]
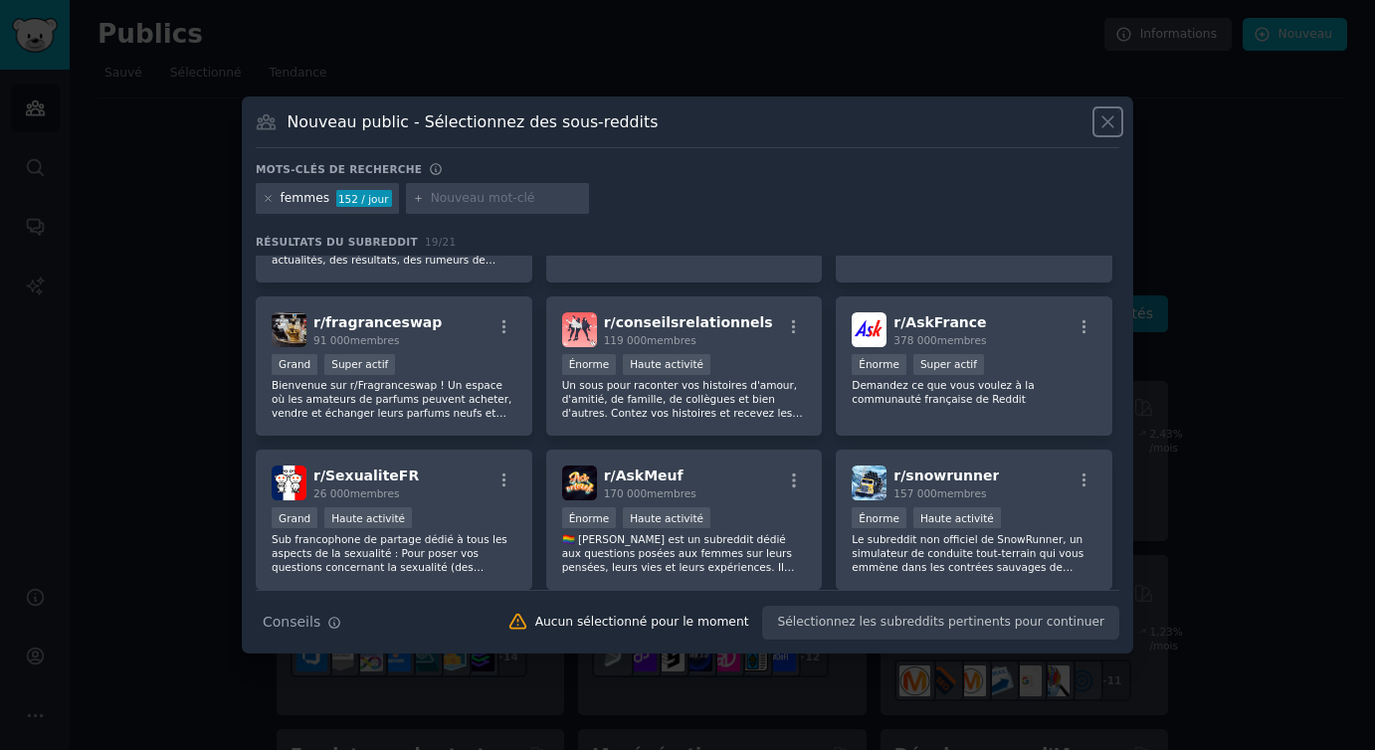
drag, startPoint x: 1104, startPoint y: 124, endPoint x: 1091, endPoint y: 96, distance: 31.6
click at [1104, 123] on icon at bounding box center [1107, 121] width 11 height 11
